Goal: Check status: Check status

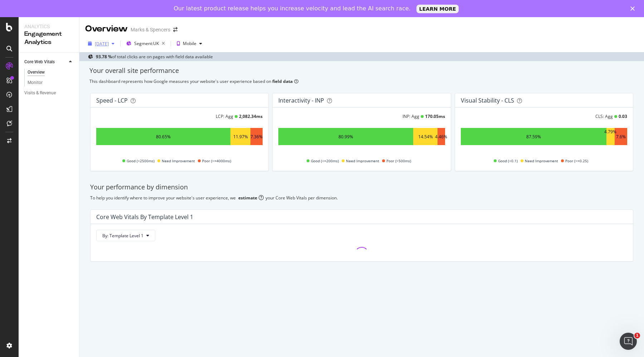
click at [111, 48] on div "[DATE]" at bounding box center [101, 43] width 32 height 11
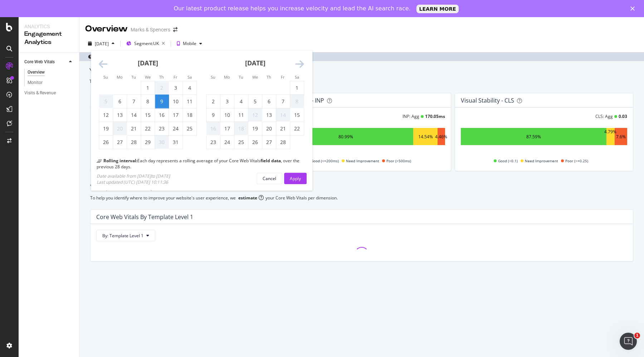
click at [302, 68] on icon "Move forward to switch to the next month." at bounding box center [299, 64] width 9 height 10
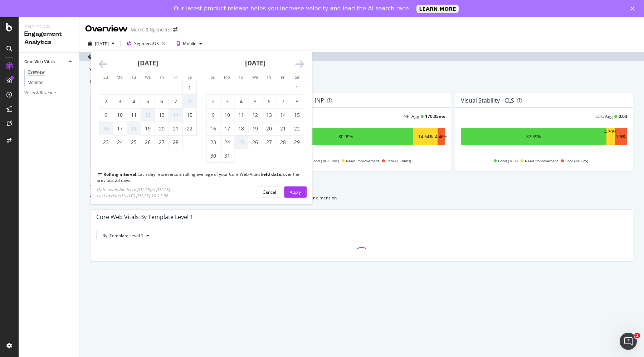
click at [302, 68] on icon "Move forward to switch to the next month." at bounding box center [299, 64] width 9 height 10
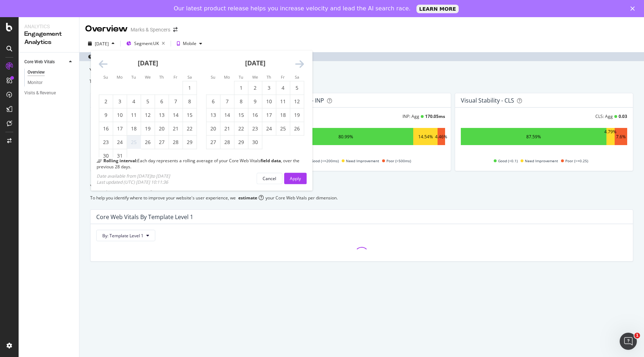
click at [302, 68] on icon "Move forward to switch to the next month." at bounding box center [299, 64] width 9 height 10
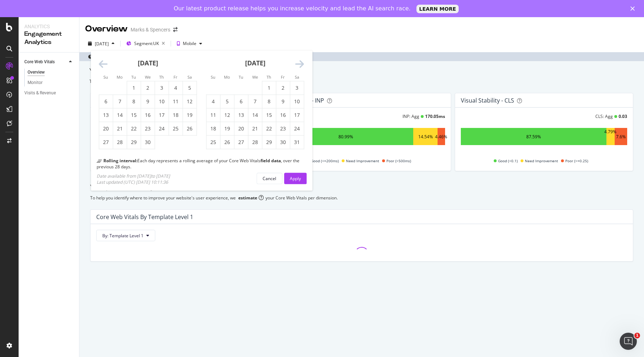
click at [296, 60] on icon "Move forward to switch to the next month." at bounding box center [299, 64] width 9 height 10
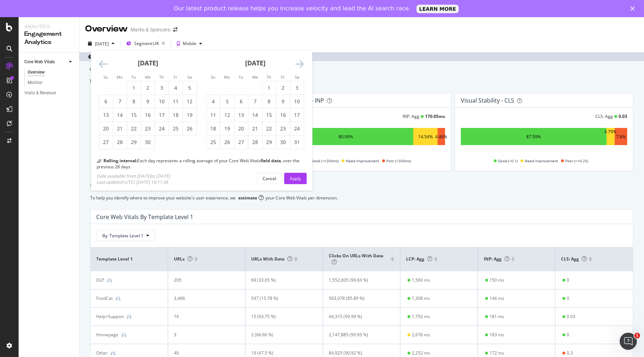
click at [160, 0] on html "Analytics Engagement Analytics Core Web Vitals Overview Monitor Visits & Revenu…" at bounding box center [322, 178] width 644 height 357
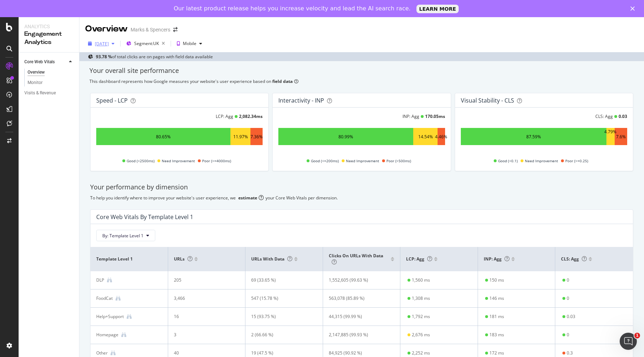
click at [105, 39] on div "[DATE]" at bounding box center [101, 43] width 32 height 11
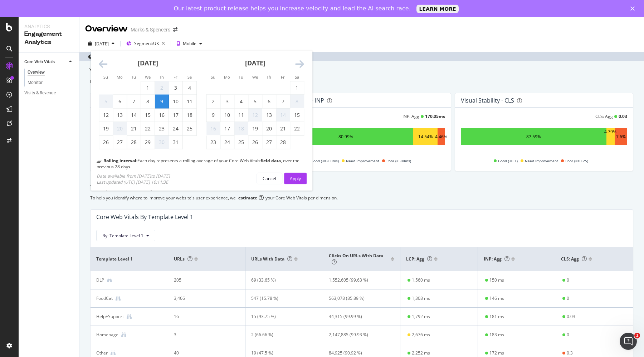
click at [302, 65] on icon "Move forward to switch to the next month." at bounding box center [299, 64] width 9 height 10
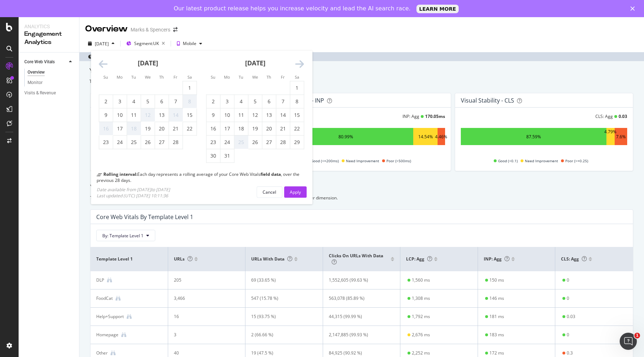
click at [302, 65] on icon "Move forward to switch to the next month." at bounding box center [299, 64] width 9 height 10
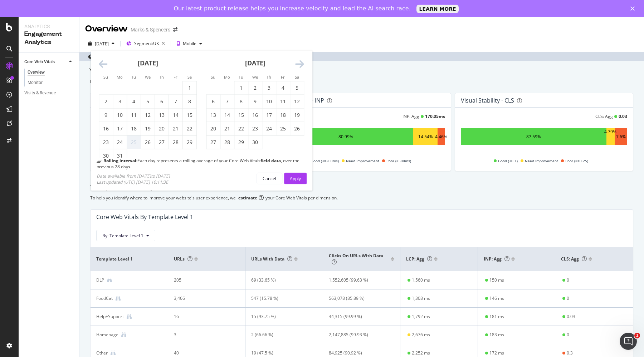
click at [302, 65] on icon "Move forward to switch to the next month." at bounding box center [299, 64] width 9 height 10
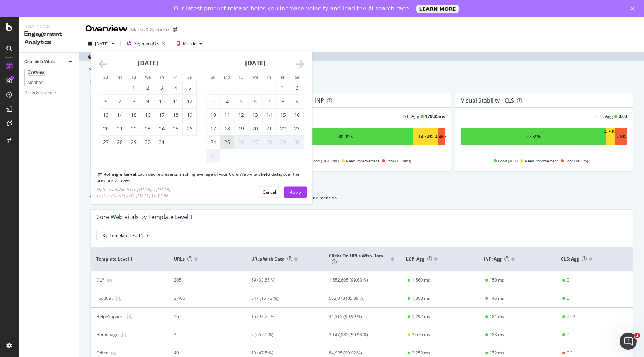
click at [224, 142] on div "25" at bounding box center [227, 142] width 14 height 7
click at [293, 193] on div "Apply" at bounding box center [295, 192] width 11 height 6
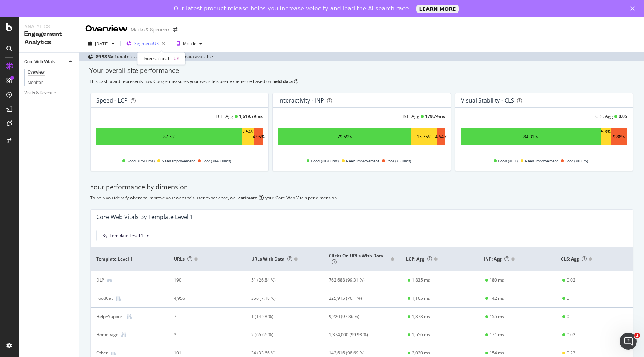
click at [154, 43] on span "Segment: [GEOGRAPHIC_DATA]" at bounding box center [146, 43] width 25 height 6
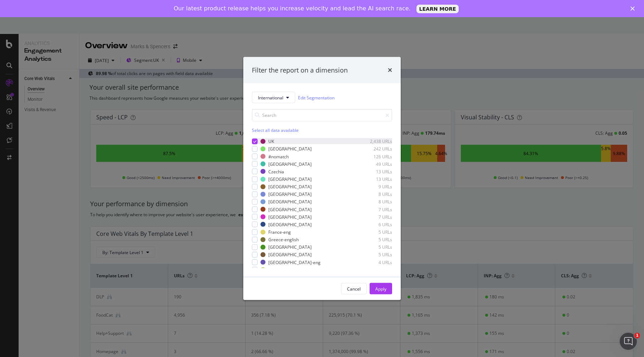
click at [254, 140] on icon "modal" at bounding box center [254, 142] width 3 height 4
click at [272, 98] on span "International" at bounding box center [270, 97] width 25 height 6
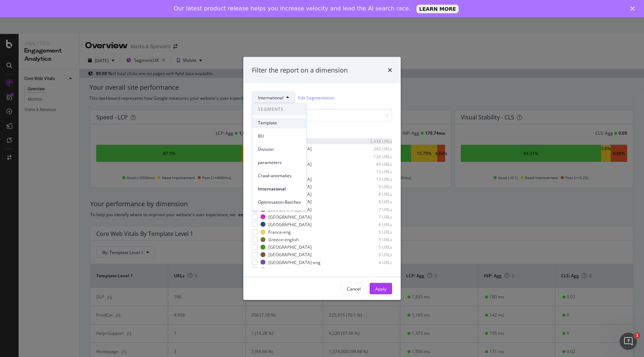
click at [268, 123] on span "Template" at bounding box center [279, 123] width 43 height 6
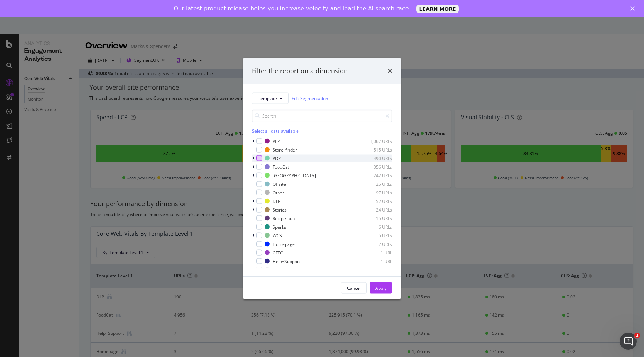
click at [259, 157] on div "modal" at bounding box center [259, 159] width 6 height 6
click at [386, 291] on div "Apply" at bounding box center [380, 288] width 11 height 6
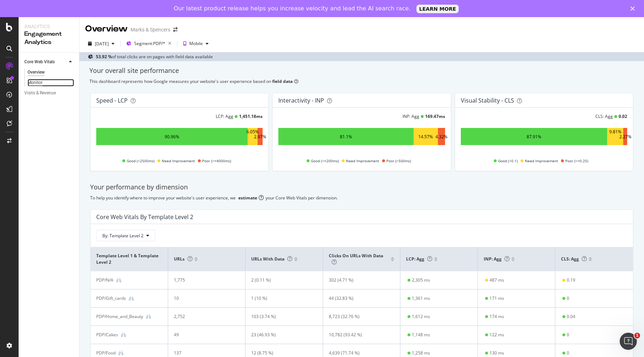
click at [38, 84] on div "Monitor" at bounding box center [35, 83] width 15 height 8
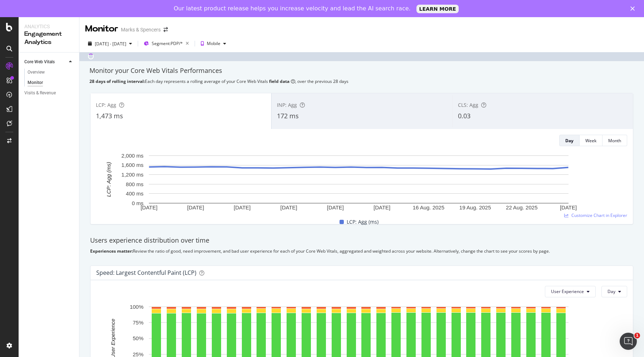
click at [241, 108] on div "LCP: Agg" at bounding box center [181, 105] width 170 height 7
click at [307, 111] on div "INP: Agg 172 ms" at bounding box center [362, 111] width 181 height 32
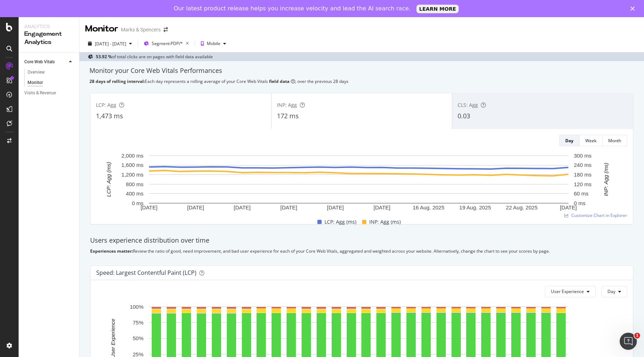
click at [207, 102] on div "LCP: Agg" at bounding box center [181, 105] width 170 height 7
